Goal: Task Accomplishment & Management: Use online tool/utility

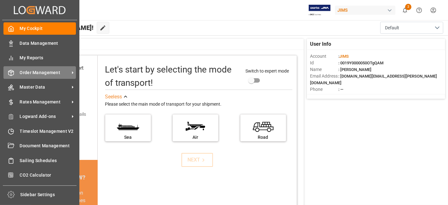
click at [48, 72] on span "Order Management" at bounding box center [45, 72] width 50 height 7
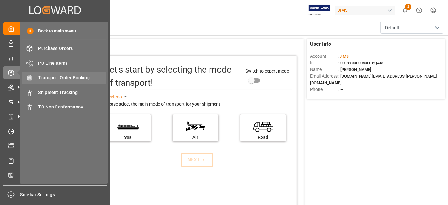
click at [78, 79] on span "Transport Order Booking" at bounding box center [72, 77] width 68 height 7
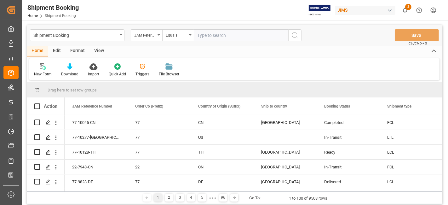
click at [207, 37] on input "text" at bounding box center [241, 35] width 94 height 12
type input "77-10711-CN"
click at [296, 35] on icon "search button" at bounding box center [295, 35] width 8 height 8
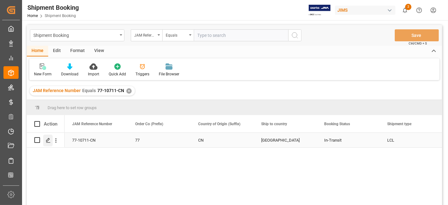
click at [48, 142] on icon "Press SPACE to select this row." at bounding box center [48, 140] width 5 height 5
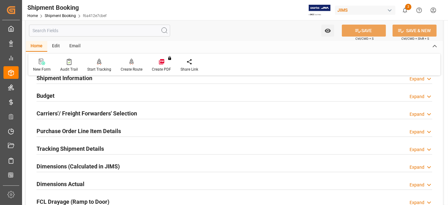
scroll to position [70, 0]
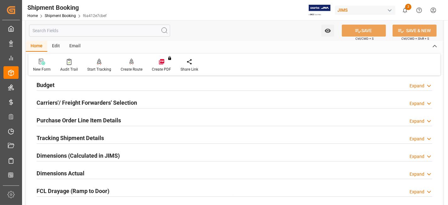
click at [98, 100] on h2 "Carriers'/ Freight Forwarders' Selection" at bounding box center [87, 102] width 100 height 9
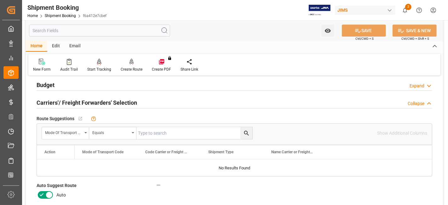
click at [42, 193] on icon at bounding box center [42, 195] width 8 height 8
click at [0, 0] on input "checkbox" at bounding box center [0, 0] width 0 height 0
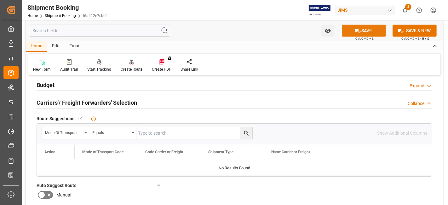
click at [363, 32] on button "SAVE" at bounding box center [364, 31] width 44 height 12
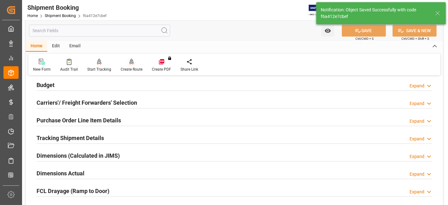
click at [125, 68] on div "Create Route" at bounding box center [132, 69] width 22 height 6
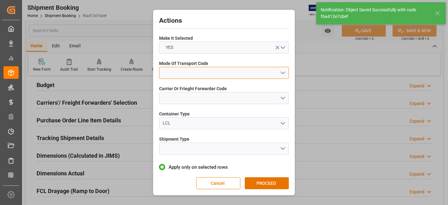
click at [281, 72] on button "open menu" at bounding box center [224, 73] width 130 height 12
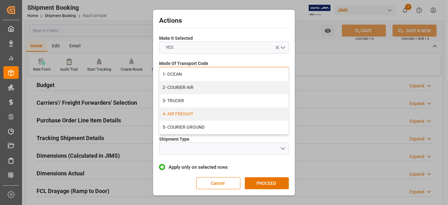
click at [204, 115] on div "4- AIR FREIGHT" at bounding box center [223, 113] width 129 height 13
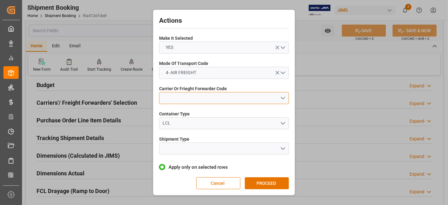
click at [281, 98] on button "open menu" at bounding box center [224, 98] width 130 height 12
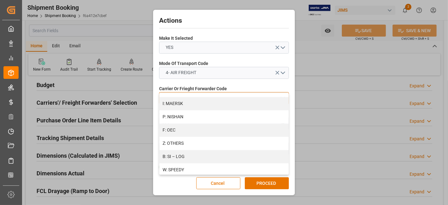
scroll to position [330, 0]
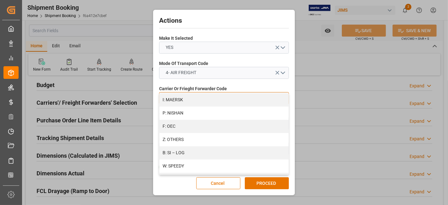
click at [223, 138] on div "Z: OTHERS" at bounding box center [223, 139] width 129 height 13
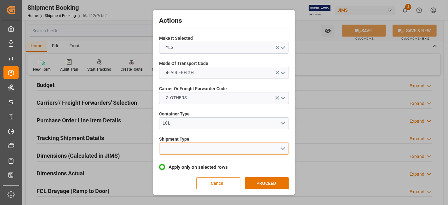
click at [283, 151] on button "open menu" at bounding box center [224, 148] width 130 height 12
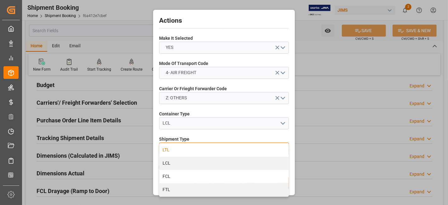
click at [207, 151] on div "LTL" at bounding box center [223, 149] width 129 height 13
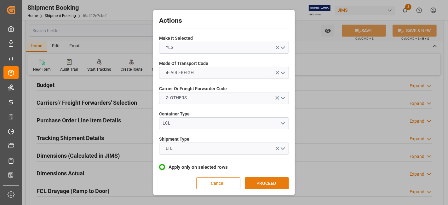
click at [264, 179] on button "PROCEED" at bounding box center [267, 183] width 44 height 12
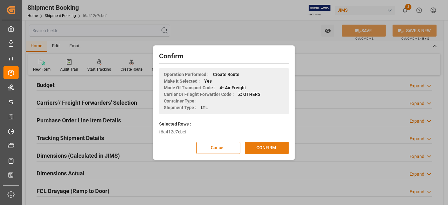
click at [265, 148] on button "CONFIRM" at bounding box center [267, 148] width 44 height 12
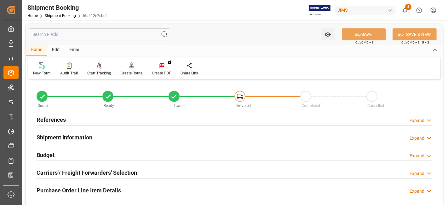
click at [61, 153] on div "Budget Expand" at bounding box center [235, 154] width 396 height 12
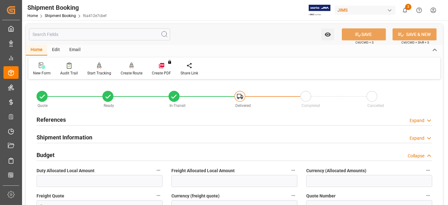
scroll to position [35, 0]
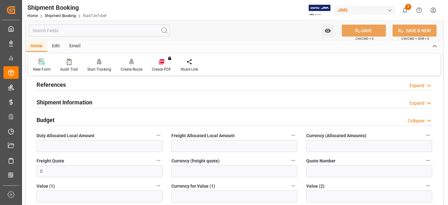
click at [63, 120] on div "Budget Collapse" at bounding box center [235, 119] width 396 height 12
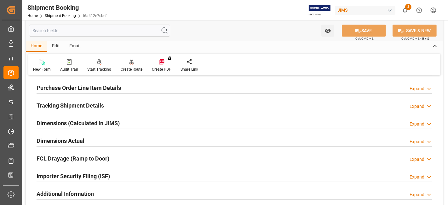
scroll to position [140, 0]
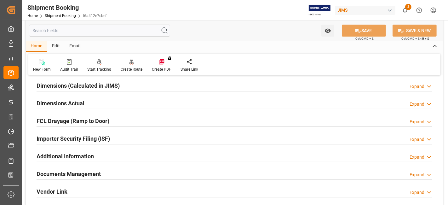
click at [77, 104] on h2 "Dimensions Actual" at bounding box center [61, 103] width 48 height 9
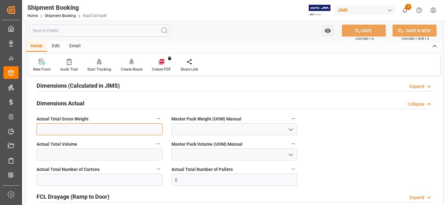
click at [65, 131] on input "text" at bounding box center [100, 129] width 126 height 12
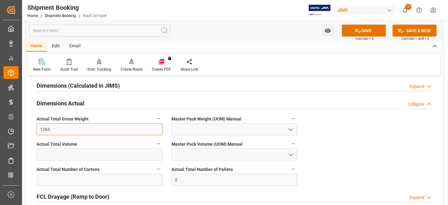
type input "1266"
click at [289, 130] on icon "open menu" at bounding box center [291, 130] width 8 height 8
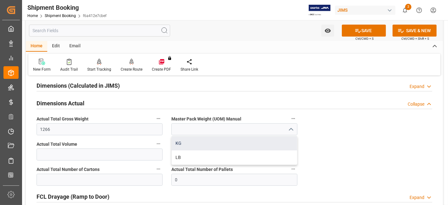
click at [255, 138] on div "KG" at bounding box center [234, 143] width 125 height 14
type input "KG"
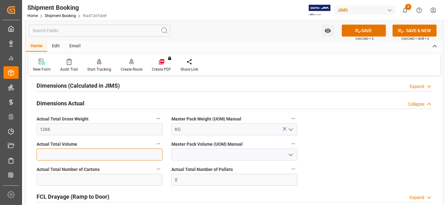
click at [108, 151] on input "text" at bounding box center [100, 154] width 126 height 12
type input "9.006"
click at [294, 155] on icon "open menu" at bounding box center [291, 155] width 8 height 8
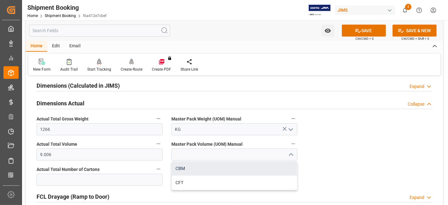
click at [237, 168] on div "CBM" at bounding box center [234, 168] width 125 height 14
type input "CBM"
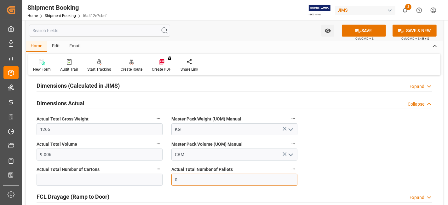
drag, startPoint x: 199, startPoint y: 183, endPoint x: 147, endPoint y: 175, distance: 52.2
click at [147, 175] on div "Quote Ready In-Transit Delivered Completed Cancelled References Expand JAM Refe…" at bounding box center [234, 111] width 417 height 341
type input "5"
click at [359, 31] on icon at bounding box center [358, 31] width 6 height 4
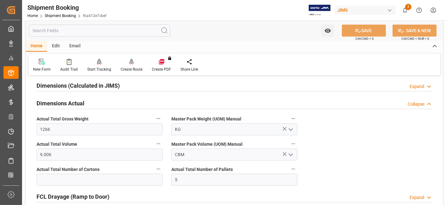
scroll to position [175, 0]
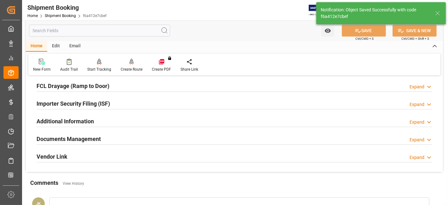
click at [114, 140] on div "Documents Management Expand" at bounding box center [235, 138] width 396 height 12
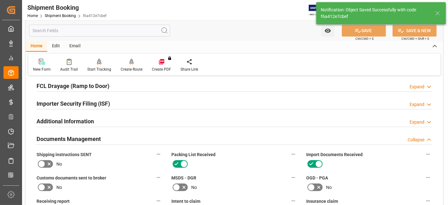
scroll to position [140, 0]
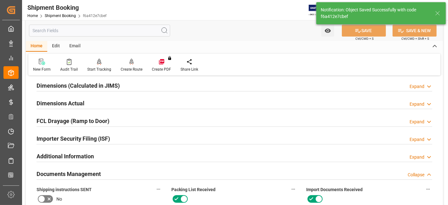
click at [129, 189] on label "Shipping instructions SENT" at bounding box center [100, 189] width 126 height 9
click at [154, 189] on button "Shipping instructions SENT" at bounding box center [158, 189] width 8 height 8
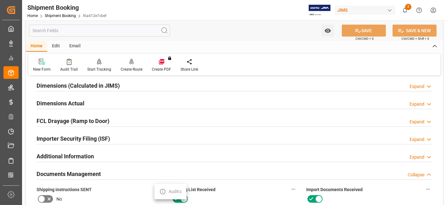
click at [127, 183] on div at bounding box center [224, 102] width 448 height 205
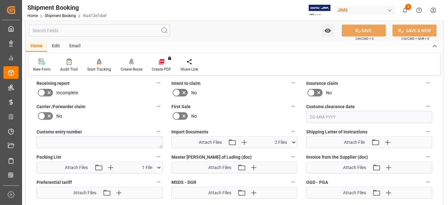
scroll to position [294, 0]
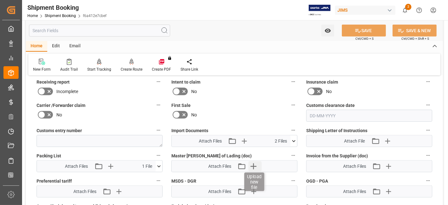
click at [254, 166] on icon "button" at bounding box center [253, 166] width 10 height 10
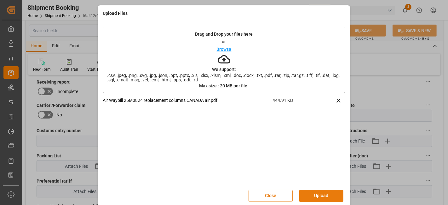
click at [317, 199] on button "Upload" at bounding box center [321, 196] width 44 height 12
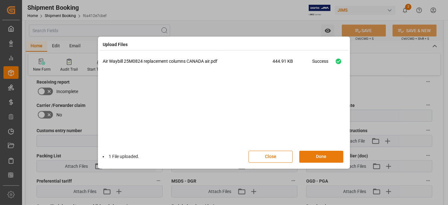
click at [315, 158] on button "Done" at bounding box center [321, 157] width 44 height 12
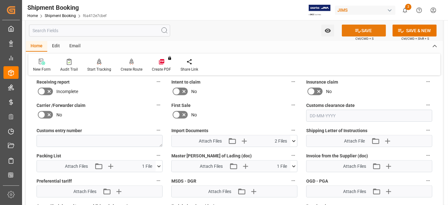
click at [355, 30] on icon at bounding box center [358, 30] width 7 height 7
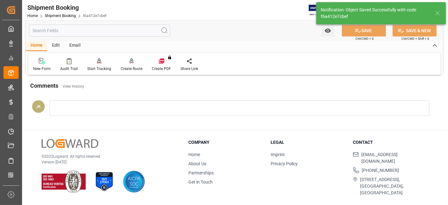
scroll to position [266, 0]
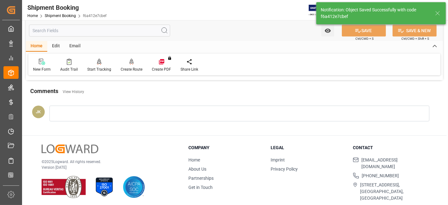
click at [132, 147] on div "© 2025 Logward. All rights reserved. Version 1.1.86" at bounding box center [107, 171] width 131 height 54
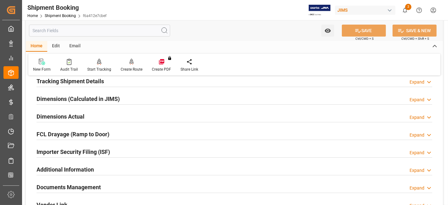
scroll to position [112, 0]
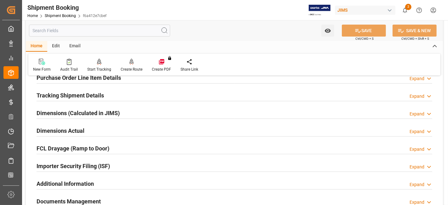
click at [64, 93] on h2 "Tracking Shipment Details" at bounding box center [70, 95] width 67 height 9
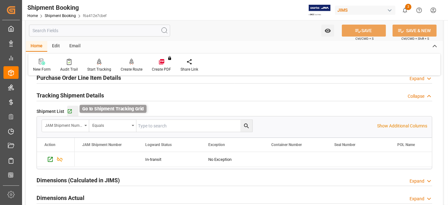
click at [69, 110] on icon "button" at bounding box center [70, 111] width 4 height 4
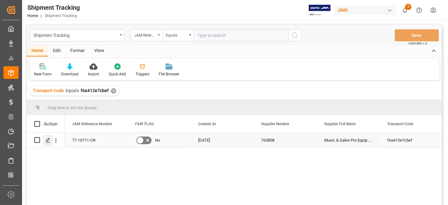
click at [46, 140] on icon "Press SPACE to select this row." at bounding box center [48, 140] width 5 height 5
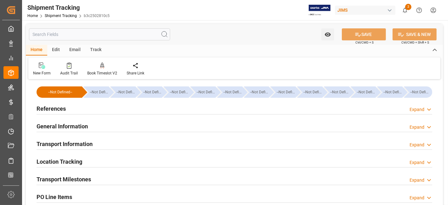
click at [61, 111] on h2 "References" at bounding box center [51, 108] width 29 height 9
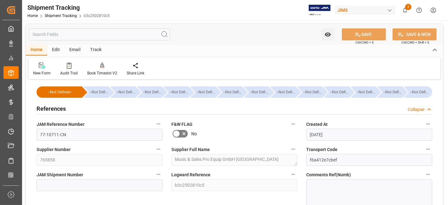
click at [61, 111] on h2 "References" at bounding box center [51, 108] width 29 height 9
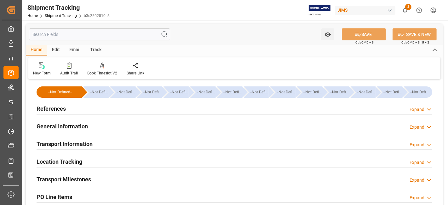
click at [64, 140] on h2 "Transport Information" at bounding box center [65, 144] width 56 height 9
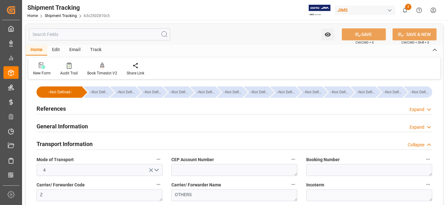
click at [64, 140] on h2 "Transport Information" at bounding box center [65, 144] width 56 height 9
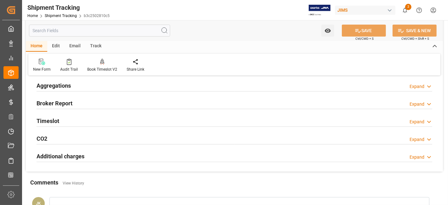
scroll to position [140, 0]
